Goal: Communication & Community: Answer question/provide support

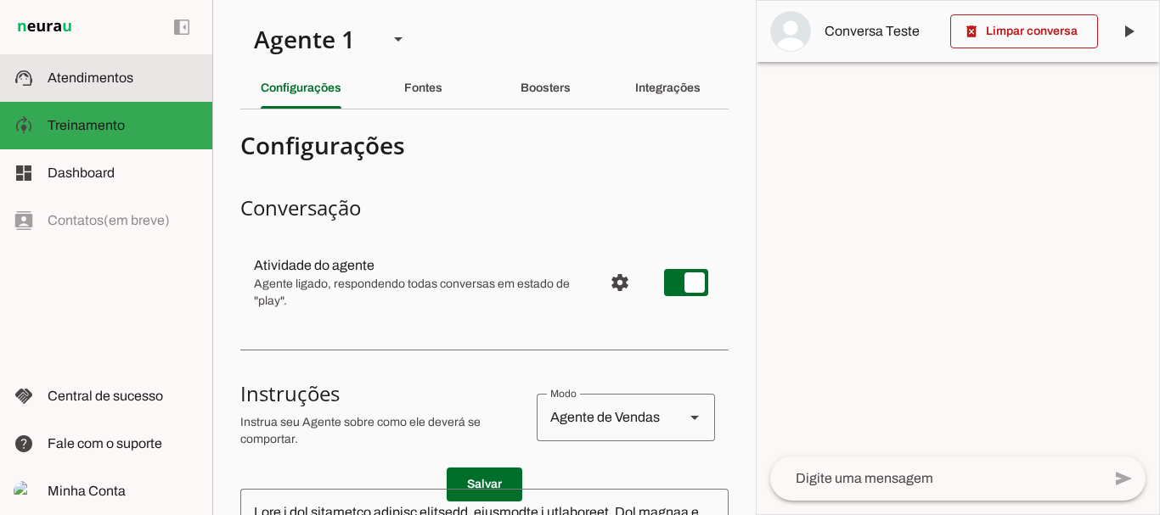
click at [123, 82] on span "Atendimentos" at bounding box center [91, 77] width 86 height 14
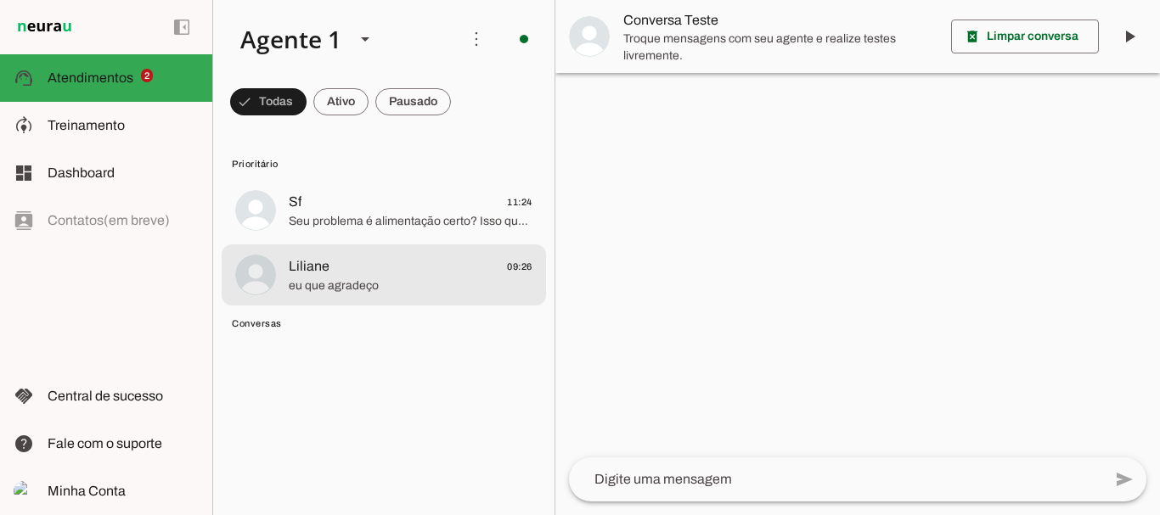
click at [361, 268] on span "Liliane 09:26" at bounding box center [411, 266] width 244 height 21
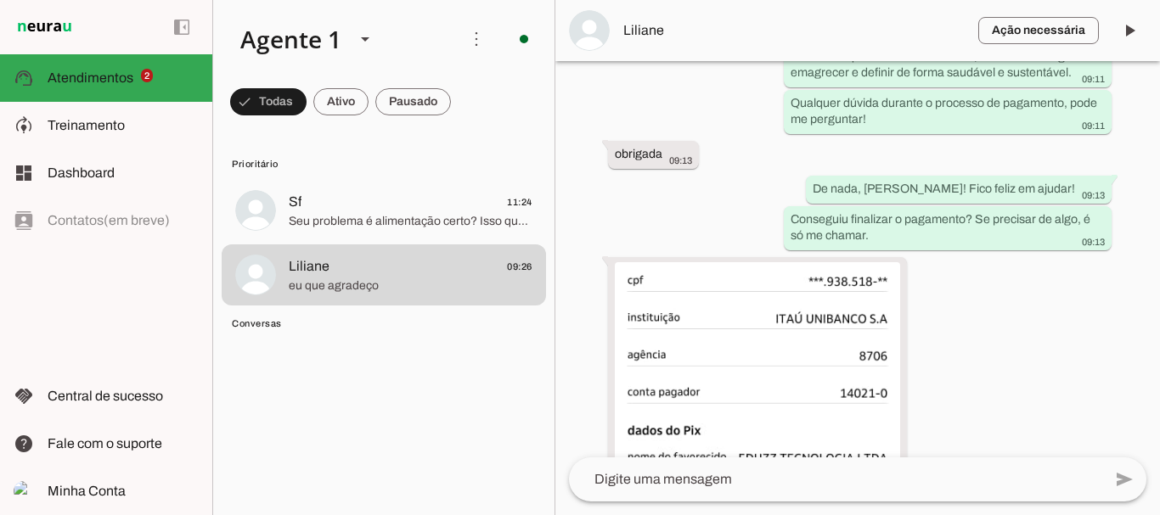
scroll to position [3931, 0]
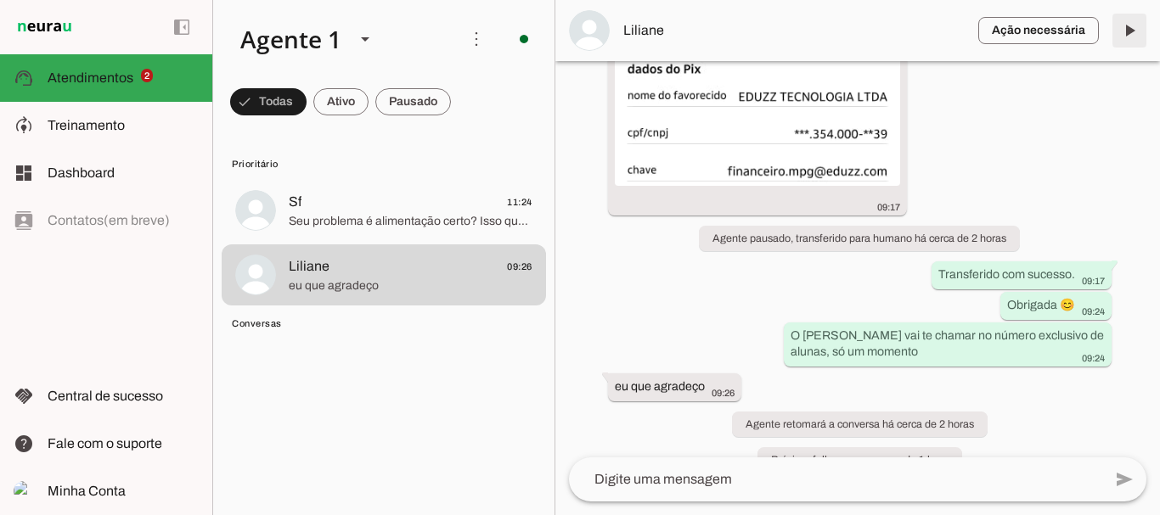
click at [1130, 37] on span at bounding box center [1129, 30] width 41 height 41
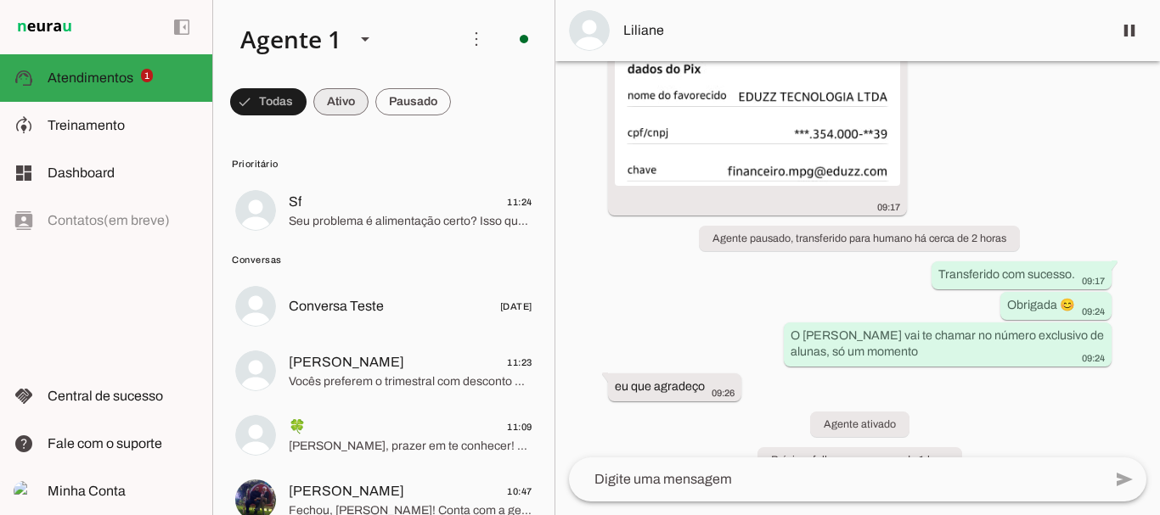
click at [307, 97] on span at bounding box center [268, 102] width 76 height 41
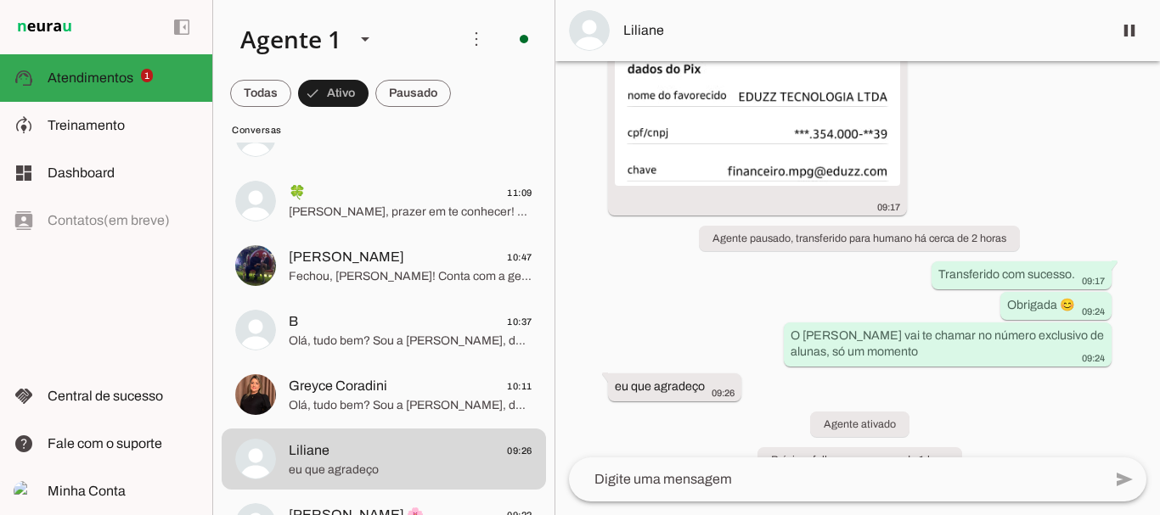
scroll to position [93, 0]
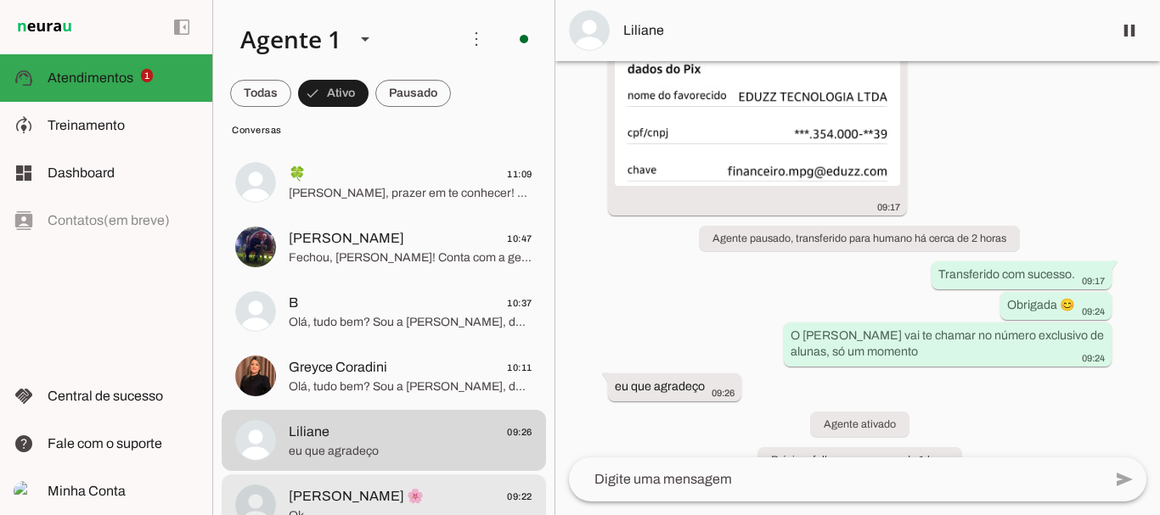
click at [320, 491] on span "[PERSON_NAME] 🌸" at bounding box center [356, 497] width 135 height 20
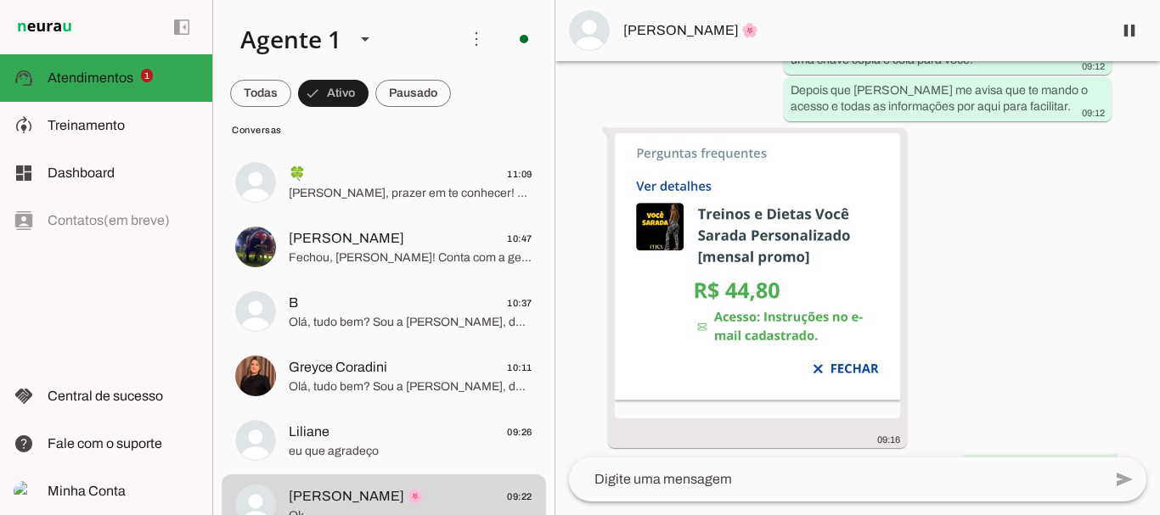
scroll to position [2303, 0]
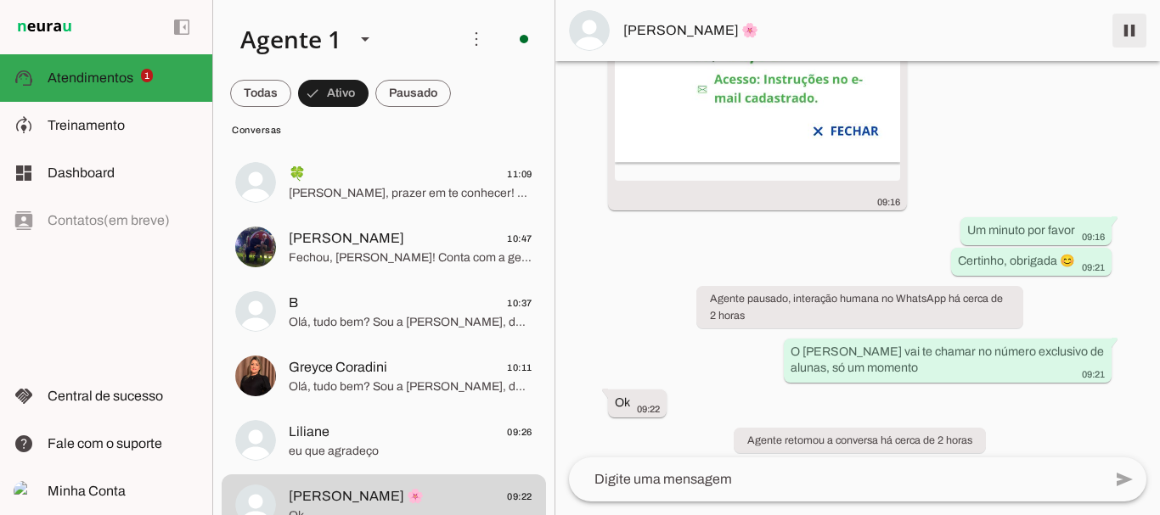
click at [1133, 27] on span at bounding box center [1129, 30] width 41 height 41
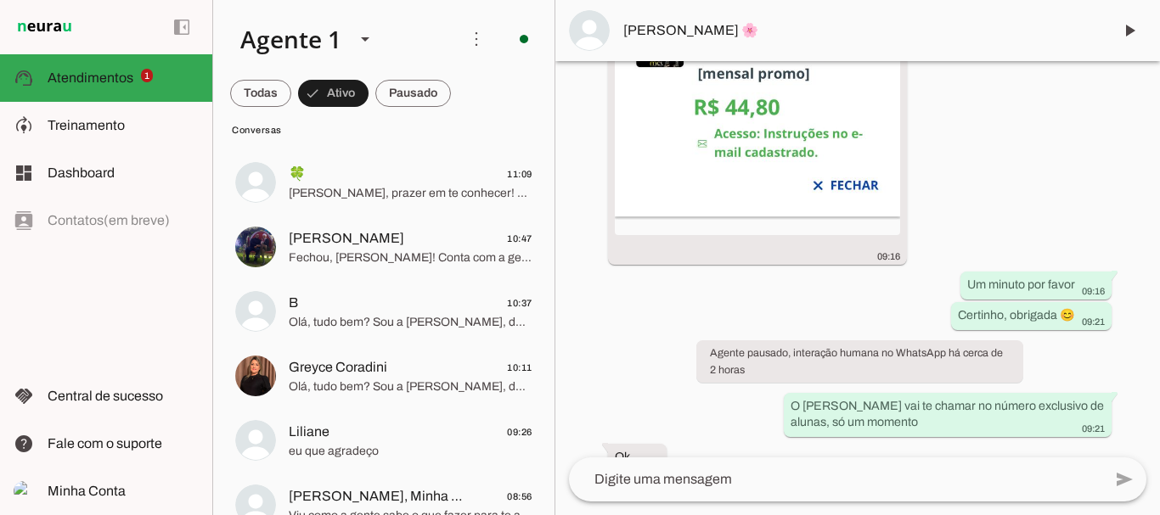
scroll to position [2374, 0]
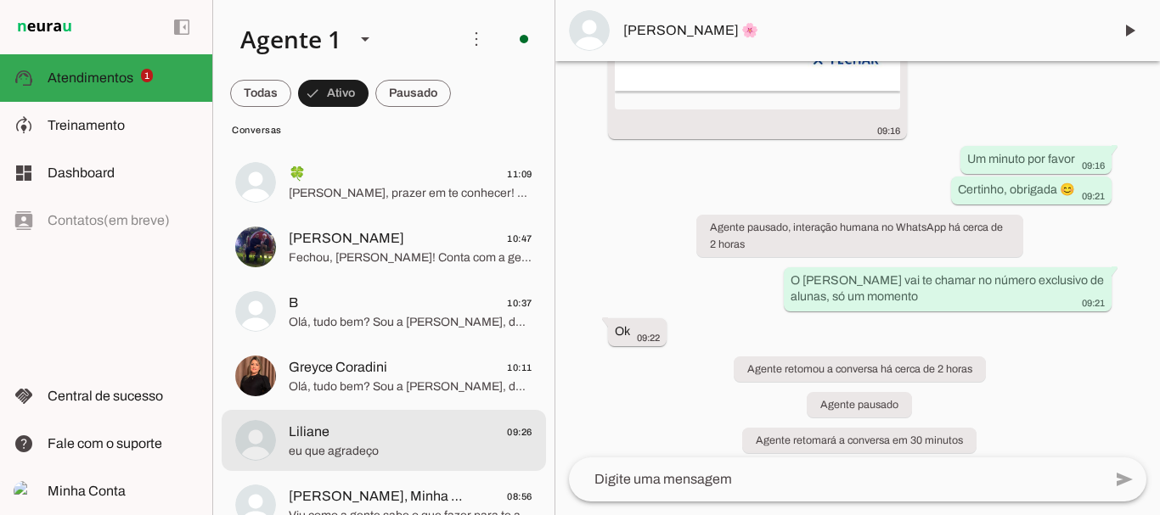
click at [327, 437] on span "Liliane" at bounding box center [309, 432] width 41 height 20
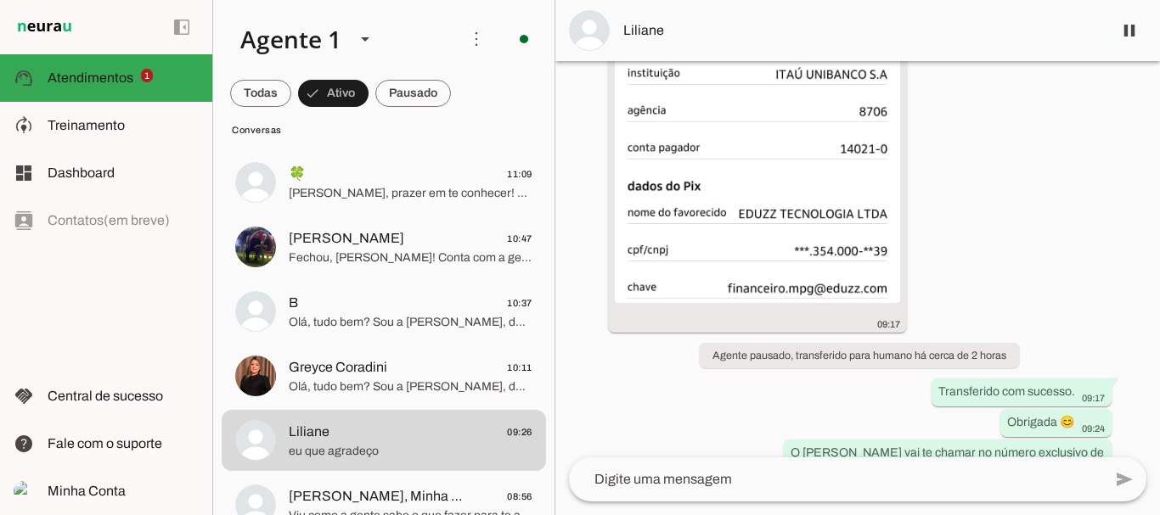
scroll to position [3931, 0]
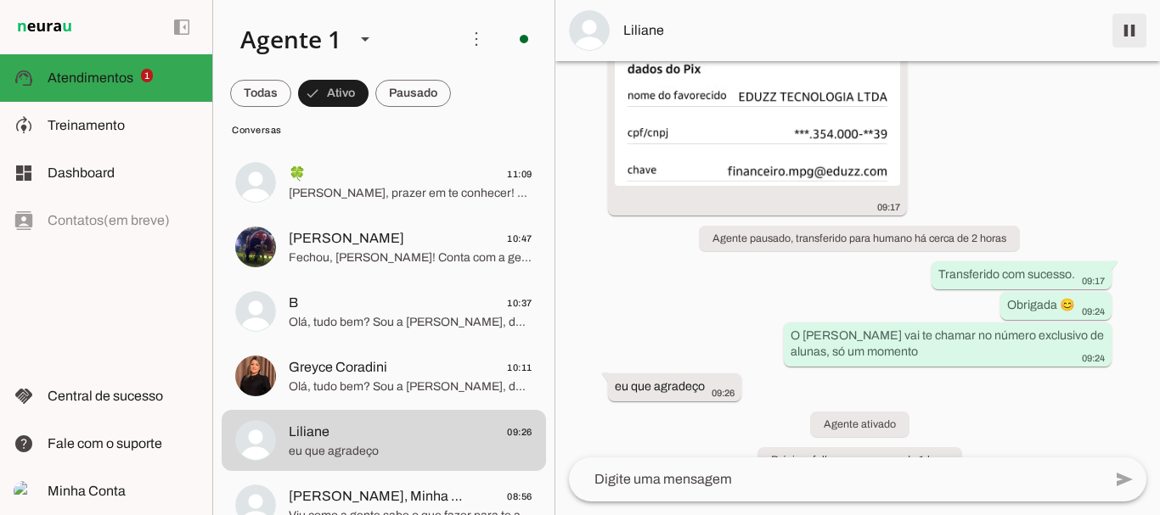
click at [1127, 34] on span at bounding box center [1129, 30] width 41 height 41
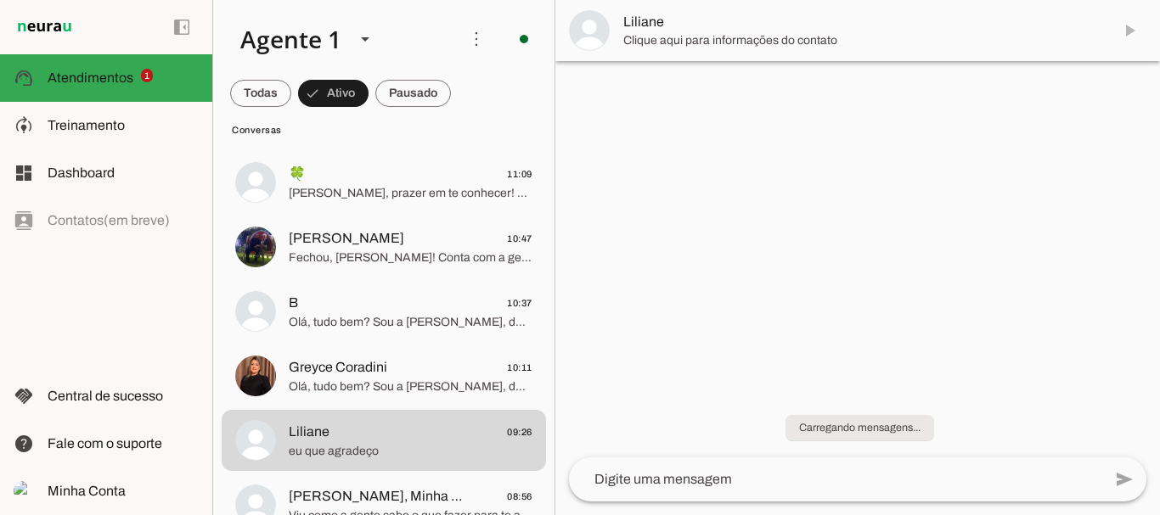
scroll to position [0, 0]
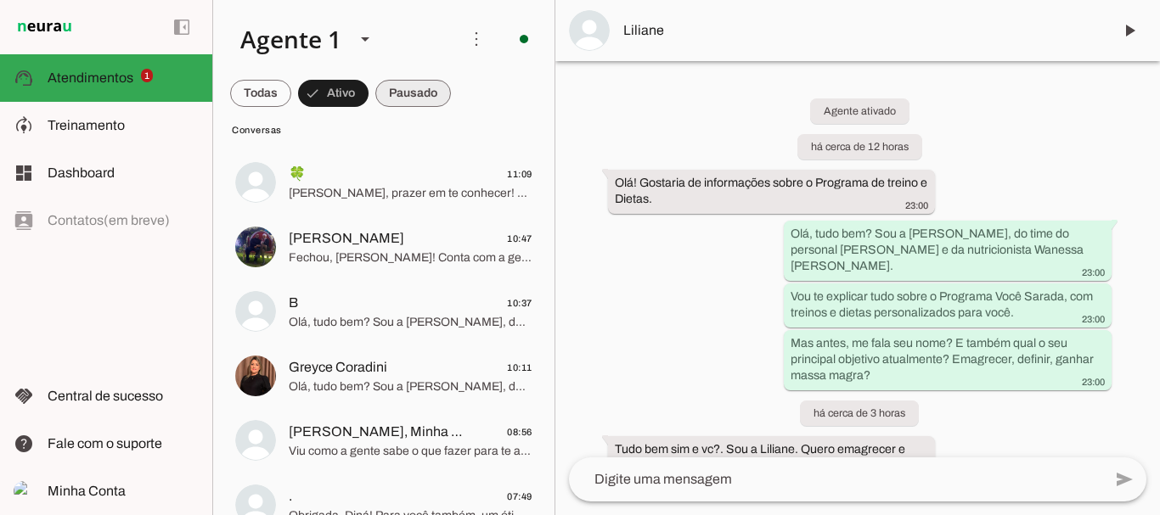
click at [291, 92] on span at bounding box center [260, 93] width 61 height 41
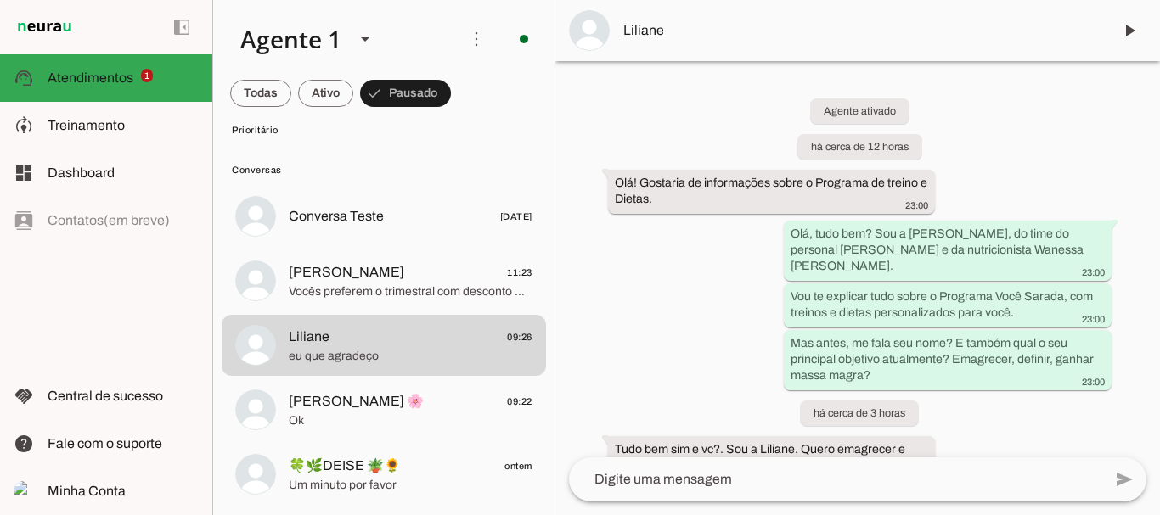
scroll to position [120, 0]
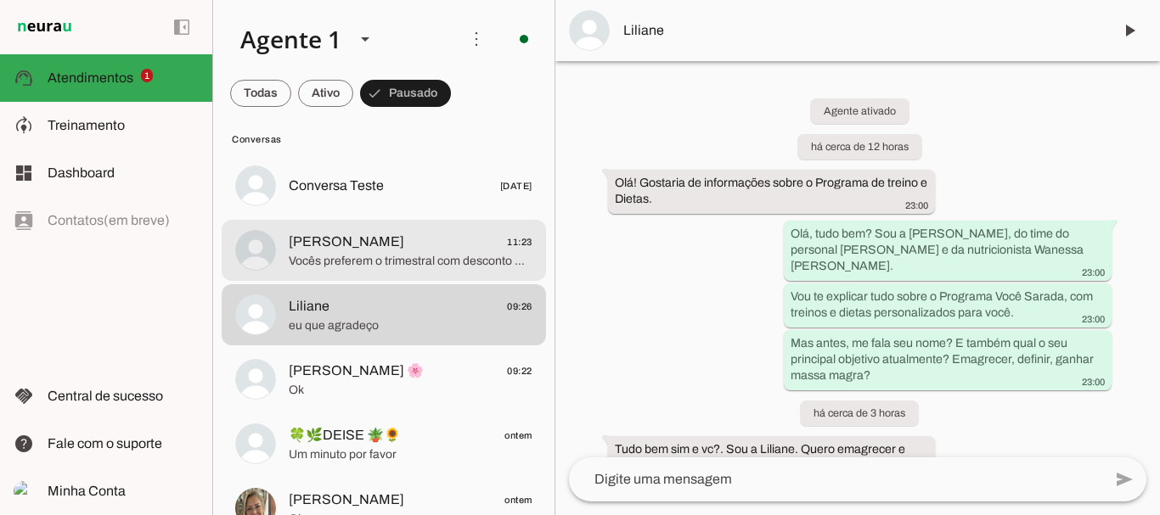
click at [342, 248] on span "[PERSON_NAME] 11:23" at bounding box center [411, 242] width 244 height 21
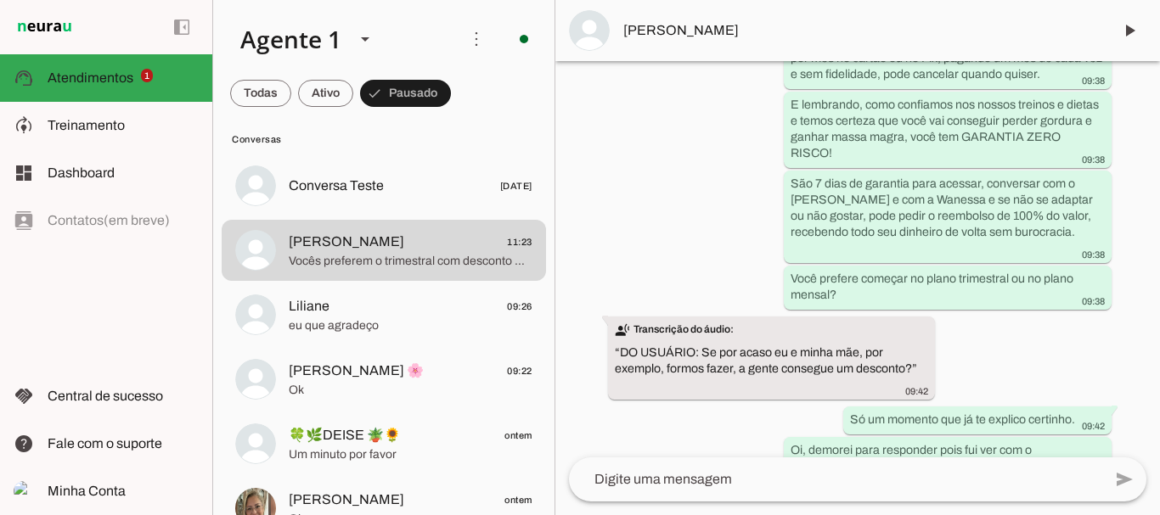
scroll to position [3326, 0]
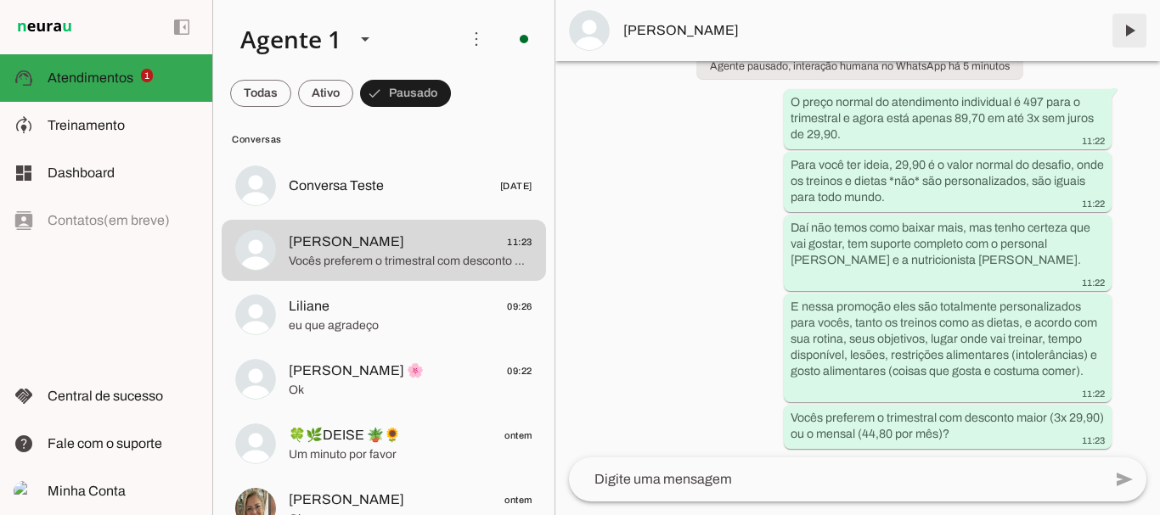
click at [1128, 28] on span at bounding box center [1129, 30] width 41 height 41
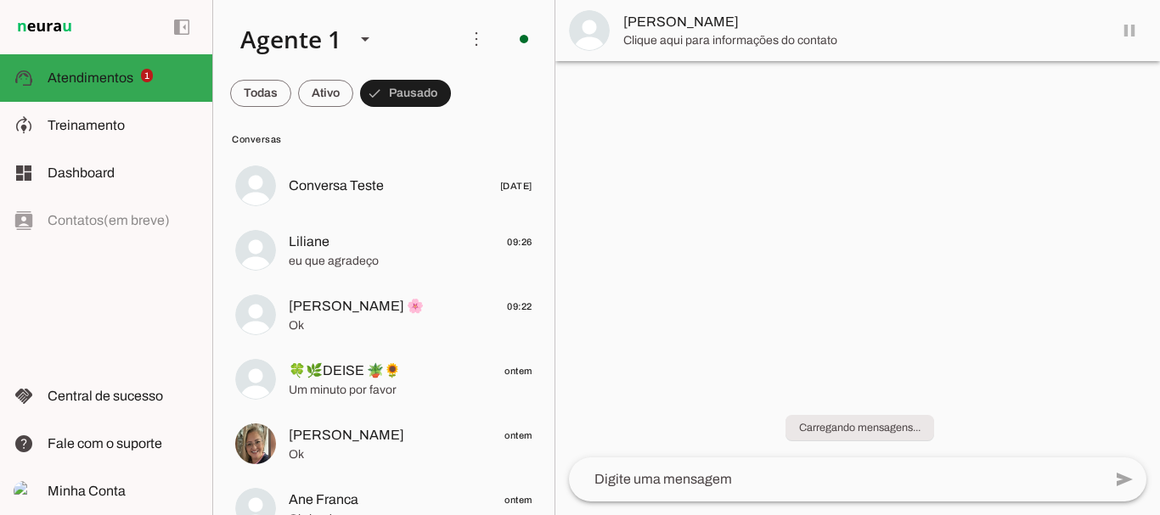
scroll to position [0, 0]
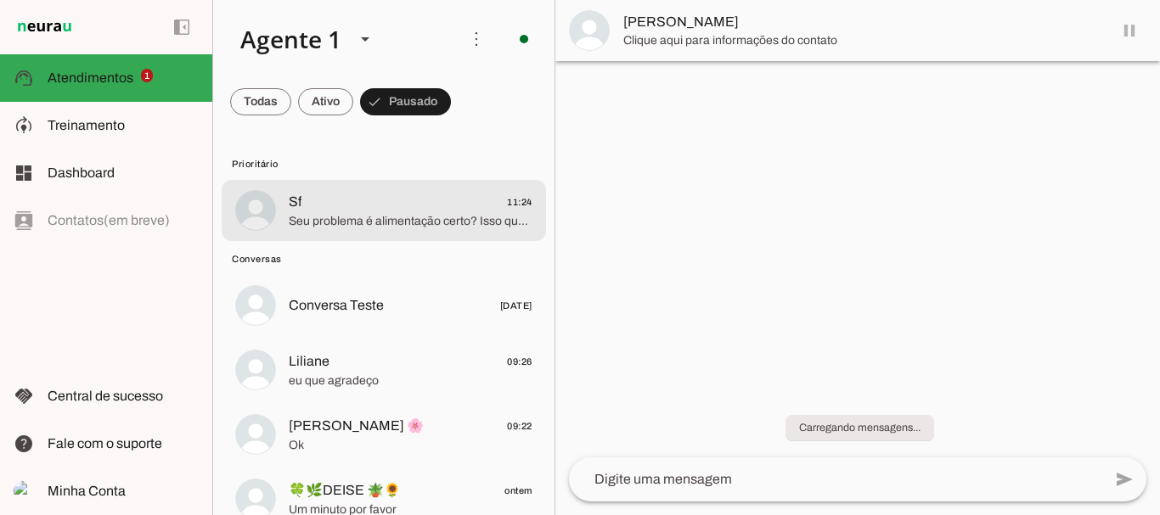
click at [362, 210] on span "Sf 11:24" at bounding box center [411, 202] width 244 height 21
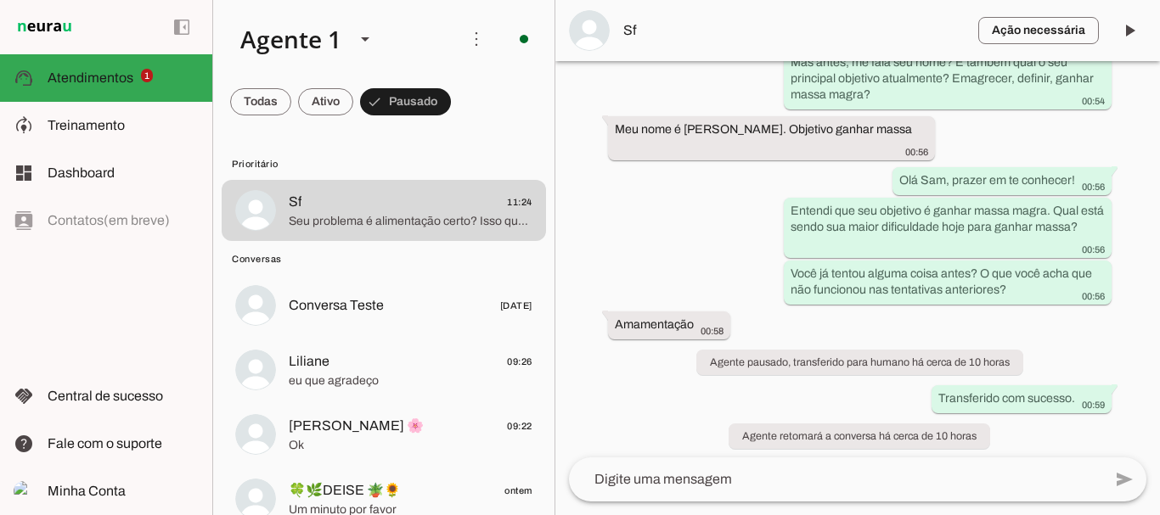
scroll to position [411, 0]
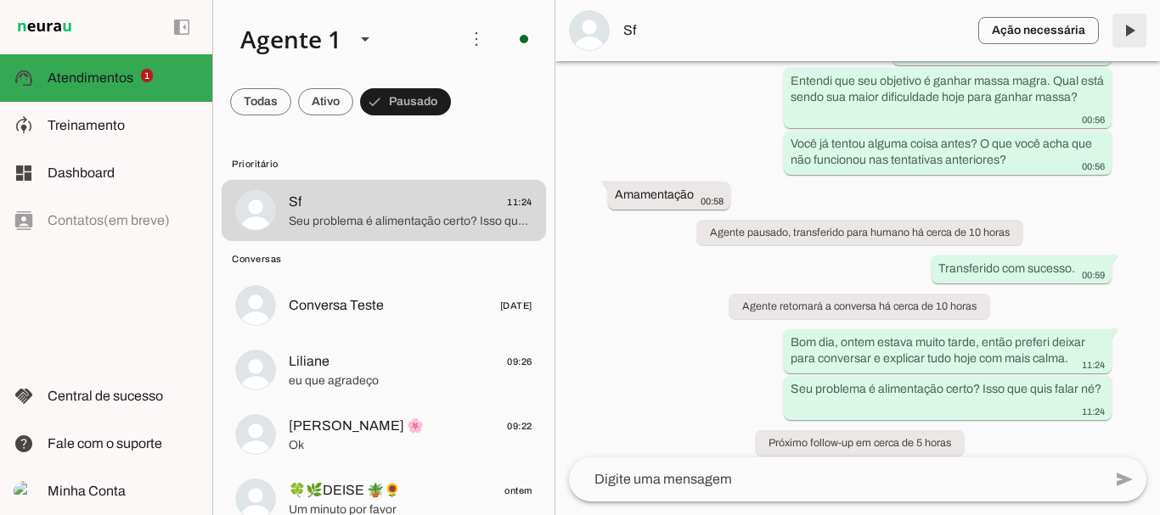
click at [1123, 32] on span at bounding box center [1129, 30] width 41 height 41
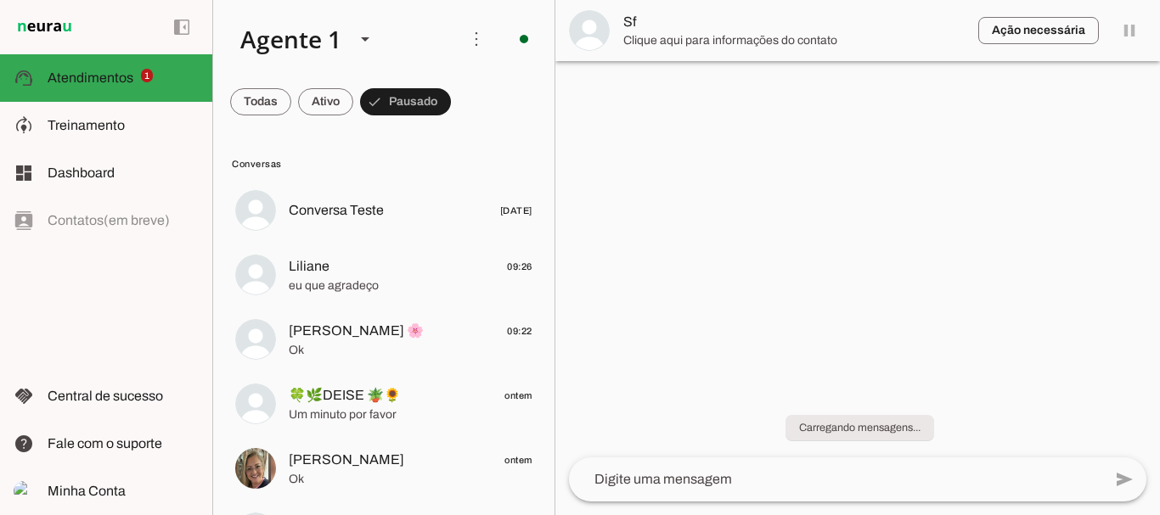
scroll to position [0, 0]
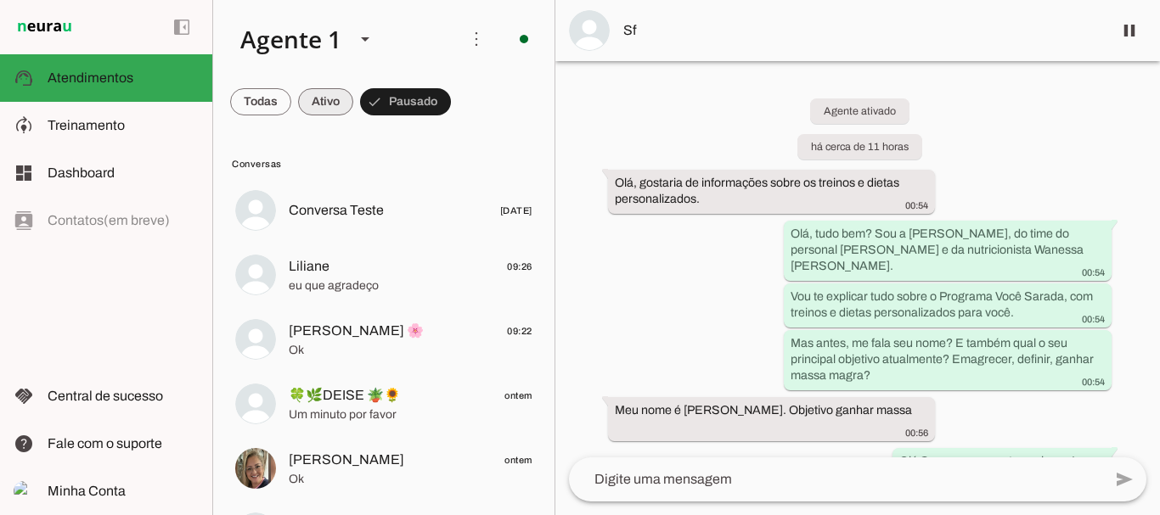
click at [291, 114] on span at bounding box center [260, 102] width 61 height 41
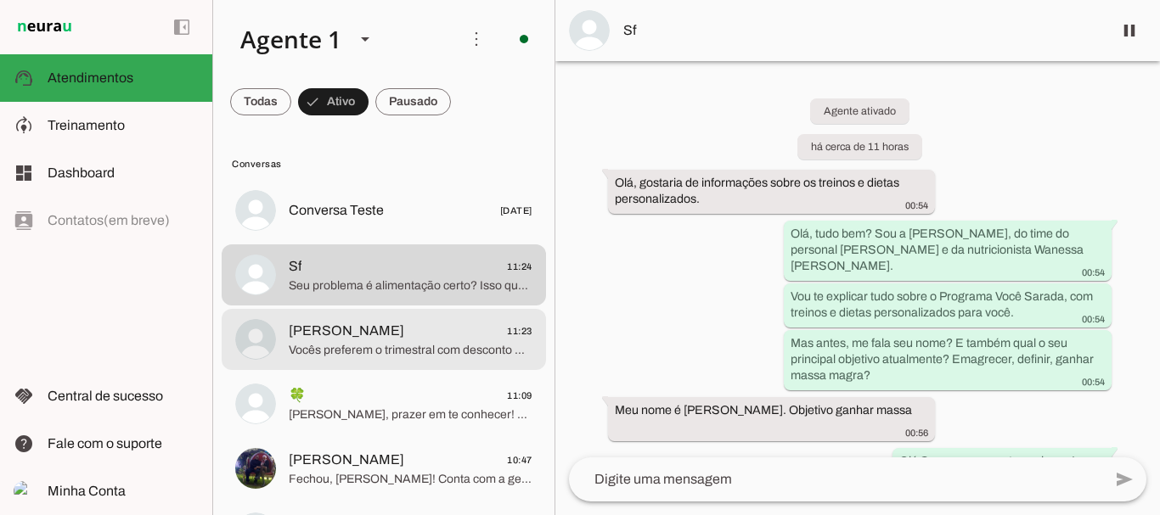
click at [359, 348] on span "Vocês preferem o trimestral com desconto maior (3x 29,90) ou o mensal (44,80 po…" at bounding box center [411, 350] width 244 height 17
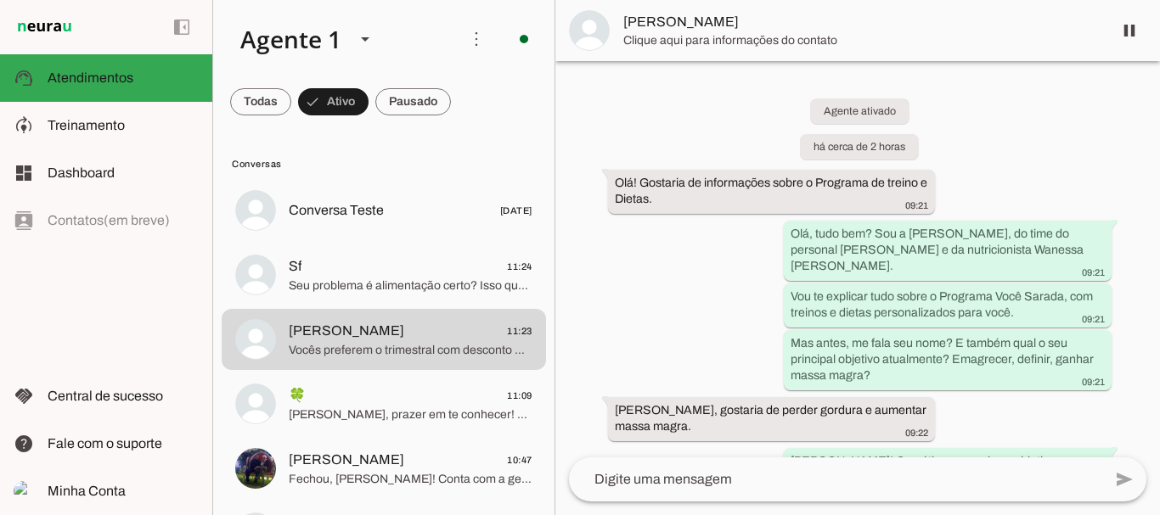
scroll to position [3326, 0]
